Goal: Find specific page/section: Find specific page/section

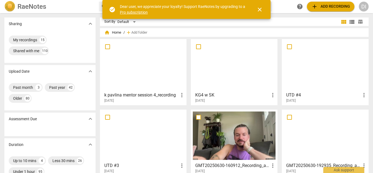
click at [194, 128] on div at bounding box center [234, 135] width 83 height 48
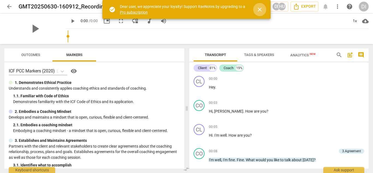
click at [259, 11] on span "close" at bounding box center [259, 9] width 7 height 7
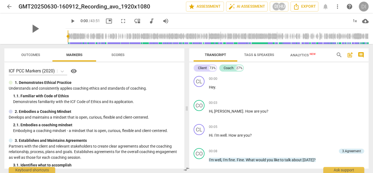
click at [363, 6] on div "DI" at bounding box center [364, 7] width 10 height 10
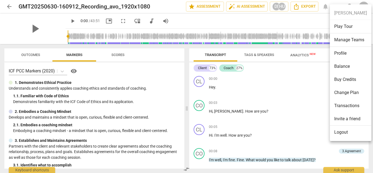
click at [10, 4] on div at bounding box center [186, 86] width 373 height 173
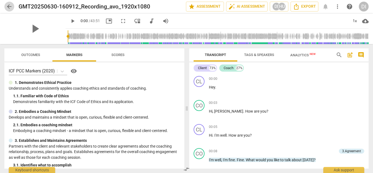
click at [10, 6] on span "arrow_back" at bounding box center [9, 6] width 7 height 7
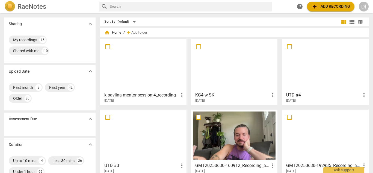
click at [10, 6] on img at bounding box center [9, 6] width 11 height 11
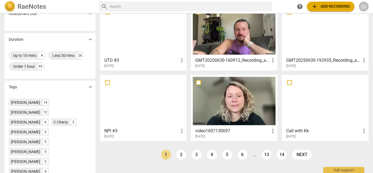
scroll to position [107, 0]
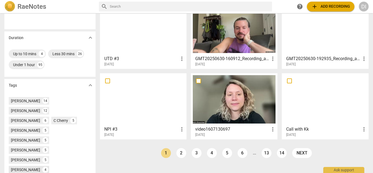
click at [19, 167] on div "[PERSON_NAME]" at bounding box center [25, 169] width 29 height 5
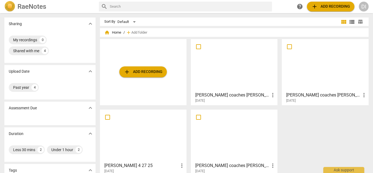
click at [361, 94] on span "more_vert" at bounding box center [364, 95] width 7 height 7
click at [324, 78] on div at bounding box center [186, 86] width 373 height 173
click at [325, 90] on div "[PERSON_NAME] coaches [PERSON_NAME] 3 4 25 more_vert [DATE]" at bounding box center [325, 96] width 83 height 14
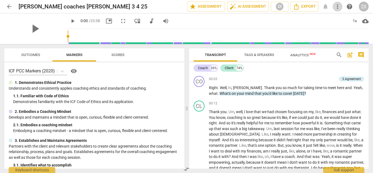
click at [337, 7] on span "more_vert" at bounding box center [337, 6] width 7 height 7
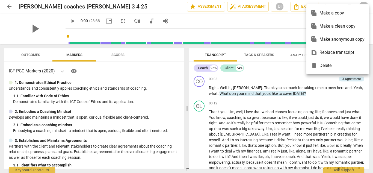
click at [280, 71] on div at bounding box center [186, 86] width 373 height 173
